Goal: Answer question/provide support

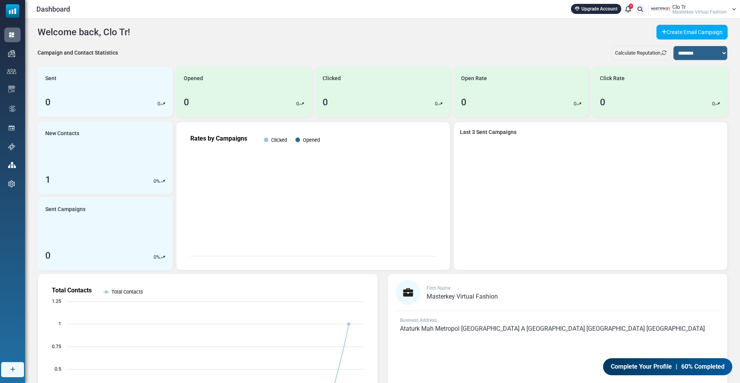
click at [690, 10] on span "Masterkey Virtual Fashion" at bounding box center [700, 12] width 55 height 5
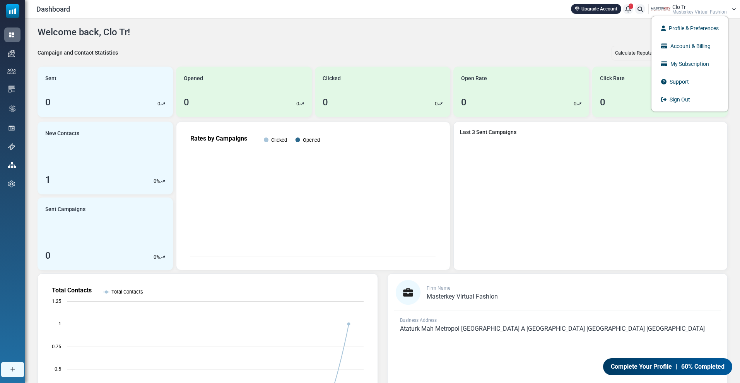
click at [629, 9] on icon at bounding box center [628, 9] width 6 height 0
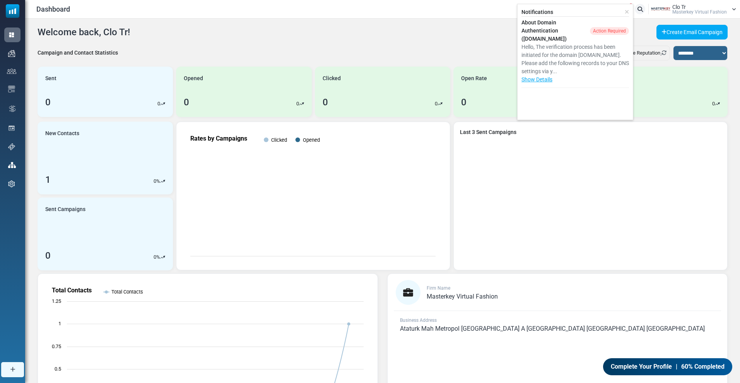
click at [700, 9] on div "Clo Tr Masterkey Virtual Fashion" at bounding box center [700, 9] width 55 height 10
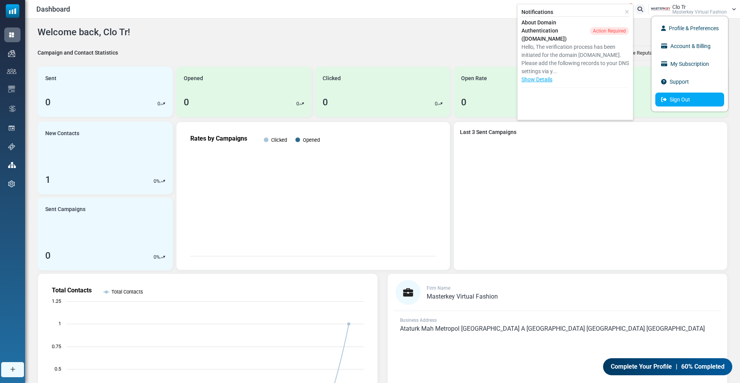
click at [685, 96] on link "Sign Out" at bounding box center [689, 99] width 69 height 14
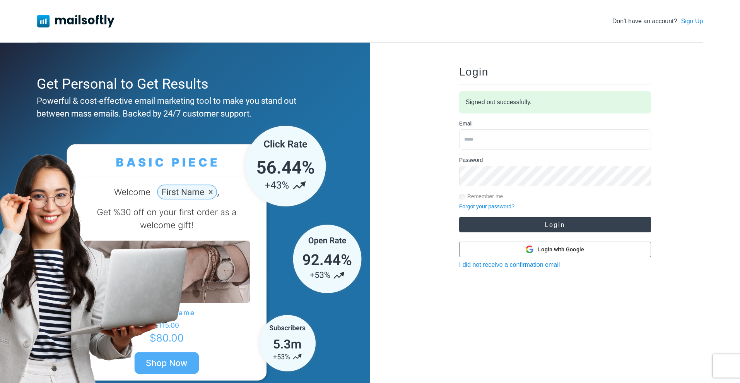
type input "**********"
click at [524, 222] on button "Login" at bounding box center [555, 224] width 192 height 15
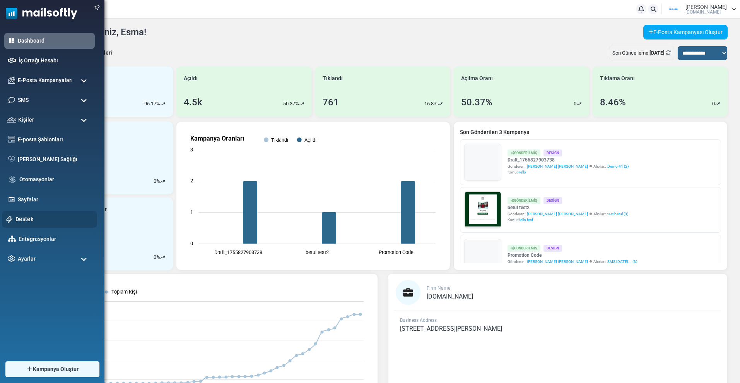
click at [30, 219] on link "Destek" at bounding box center [53, 219] width 77 height 9
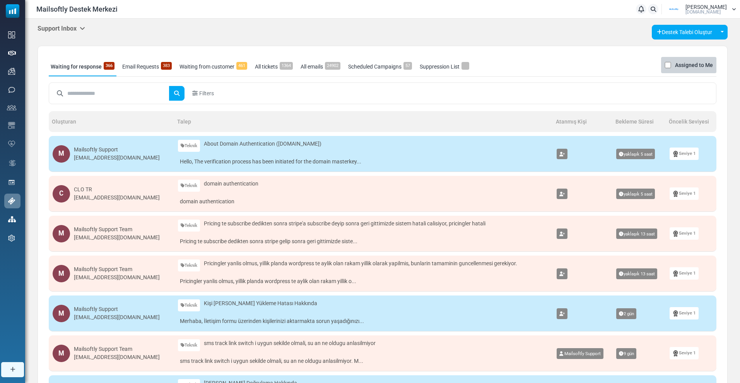
click at [68, 27] on h5 "Support Inbox" at bounding box center [62, 28] width 48 height 7
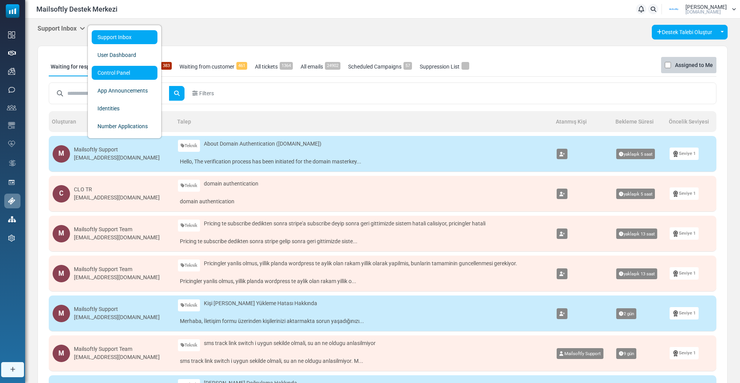
click at [108, 73] on link "Control Panel" at bounding box center [125, 73] width 66 height 14
